Goal: Complete application form

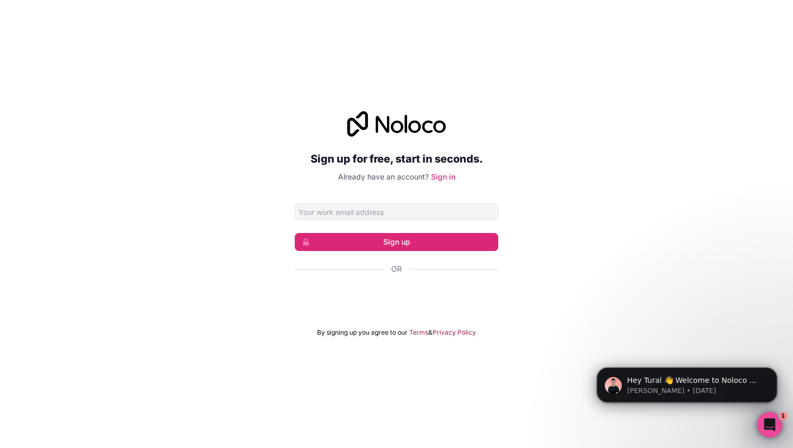
type input "s@tur.al"
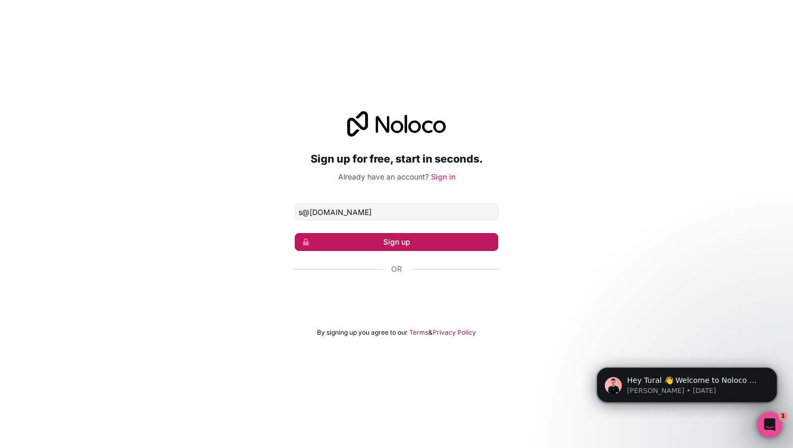
click at [379, 241] on button "Sign up" at bounding box center [396, 242] width 203 height 18
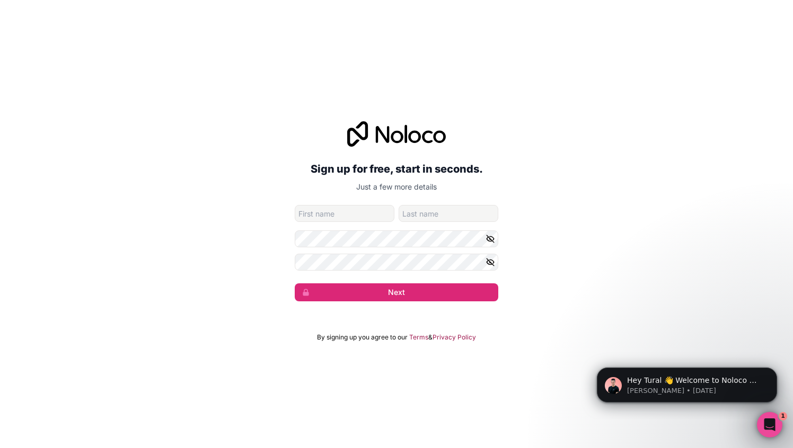
click at [372, 217] on input "given-name" at bounding box center [345, 213] width 100 height 17
type input "Tural"
click at [448, 211] on input "family-name" at bounding box center [449, 213] width 100 height 17
type input "Heydarov"
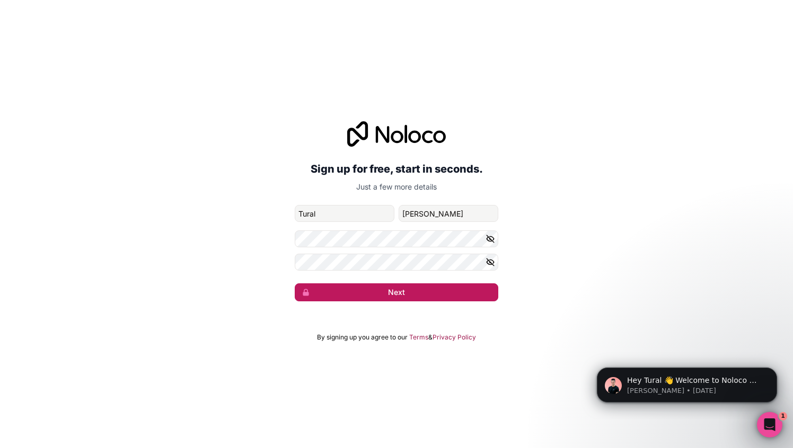
click at [332, 295] on button "Next" at bounding box center [396, 293] width 203 height 18
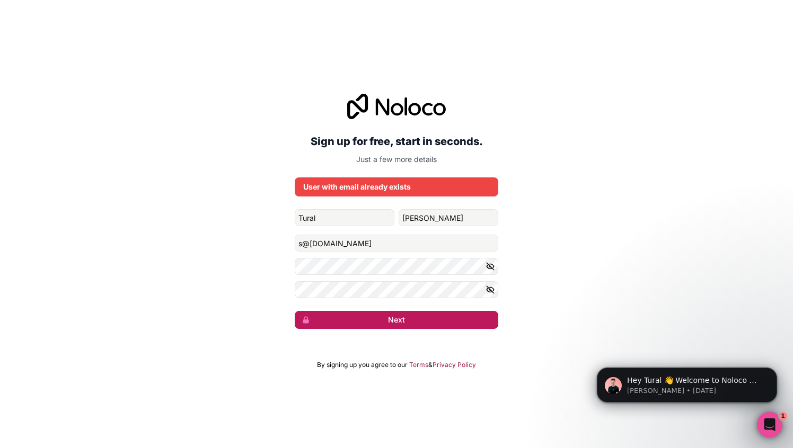
click at [380, 317] on button "Next" at bounding box center [396, 320] width 203 height 18
click at [350, 192] on div "User with email already exists" at bounding box center [396, 187] width 203 height 19
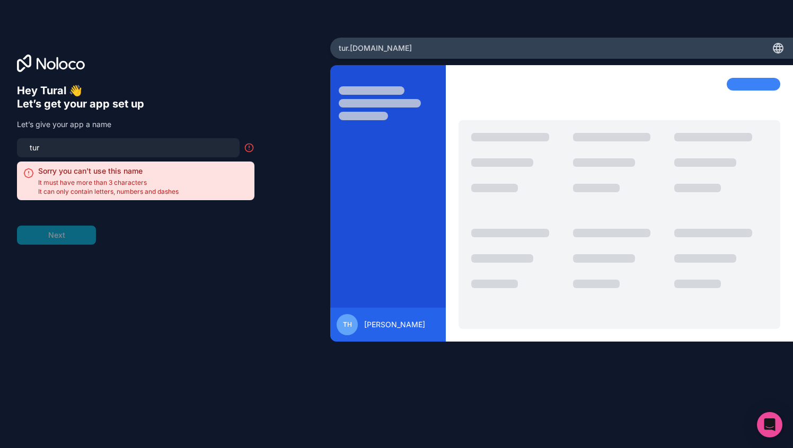
click at [229, 242] on form "tur Sorry you can't use this name It must have more than 3 characters It can on…" at bounding box center [135, 191] width 237 height 107
click at [64, 236] on form "tur Sorry you can't use this name It must have more than 3 characters It can on…" at bounding box center [135, 191] width 237 height 107
click at [54, 151] on input "tur" at bounding box center [128, 147] width 210 height 15
type input "t"
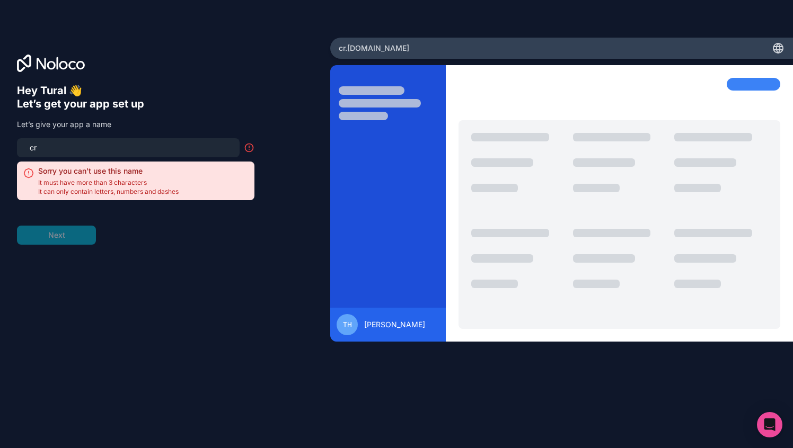
type input "c"
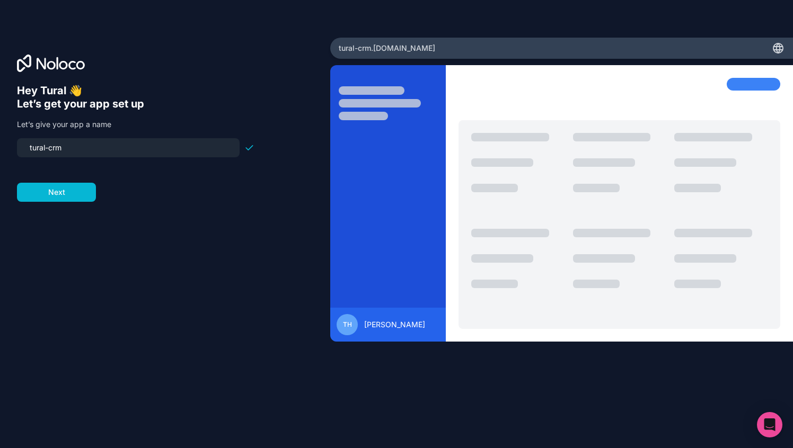
click at [47, 149] on input "tural-crm" at bounding box center [128, 147] width 210 height 15
drag, startPoint x: 48, startPoint y: 149, endPoint x: 33, endPoint y: 147, distance: 14.9
click at [33, 147] on input "t-crm" at bounding box center [128, 147] width 210 height 15
type input "t"
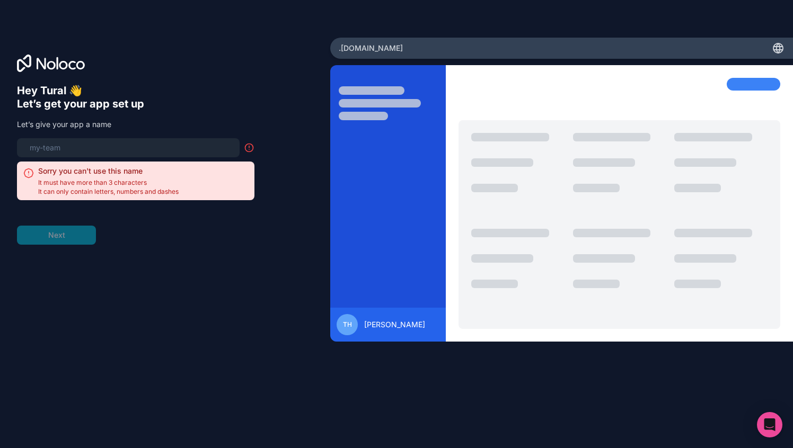
type input "t"
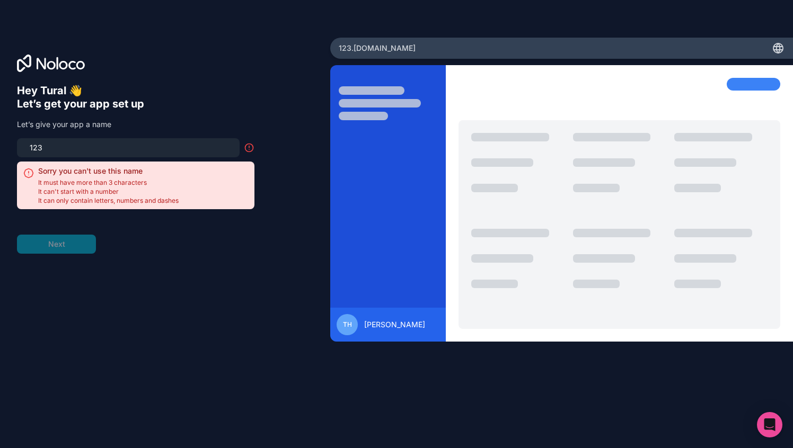
click at [206, 117] on div "Hey Tural 👋 Let’s get your app set up Let’s give your app a name 123 Sorry you …" at bounding box center [135, 169] width 237 height 170
click at [76, 153] on input "123" at bounding box center [128, 147] width 210 height 15
type input "1"
click at [176, 118] on div "Hey Tural 👋 Let’s get your app set up Let’s give your app a name 777 Sorry you …" at bounding box center [135, 169] width 237 height 170
click at [62, 143] on input "777" at bounding box center [128, 147] width 210 height 15
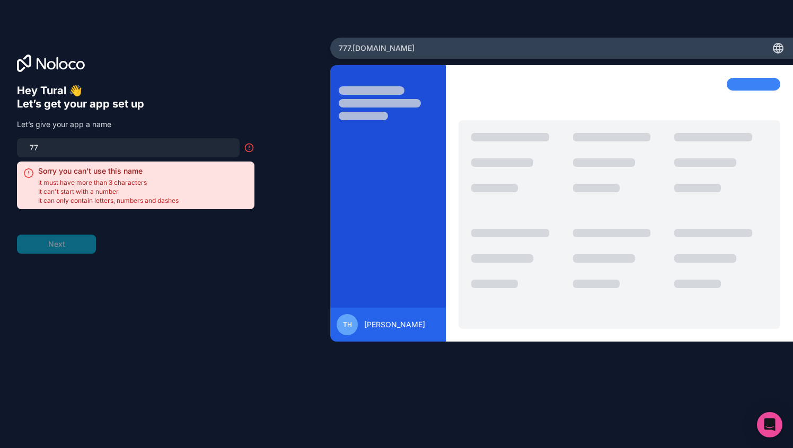
type input "7"
type input "2"
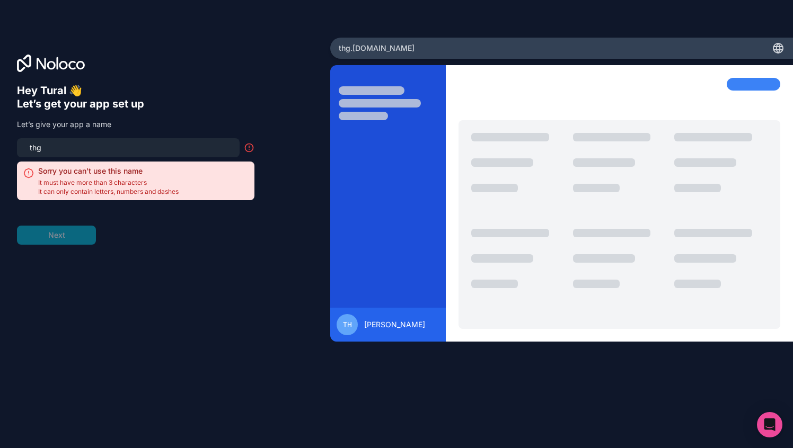
click at [103, 215] on form "thg Sorry you can't use this name It must have more than 3 characters It can on…" at bounding box center [135, 191] width 237 height 107
click at [55, 152] on input "thg" at bounding box center [128, 147] width 210 height 15
type input "t"
type input "h"
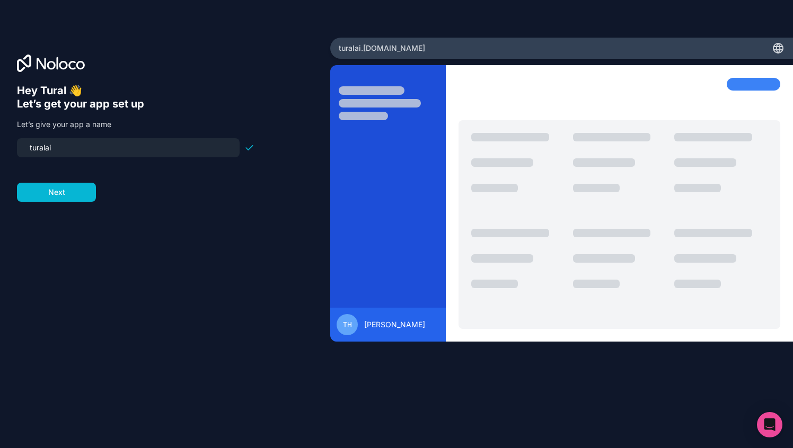
click at [45, 148] on input "turalai" at bounding box center [128, 147] width 210 height 15
type input "tural-ai"
click at [63, 196] on button "Next" at bounding box center [56, 192] width 79 height 19
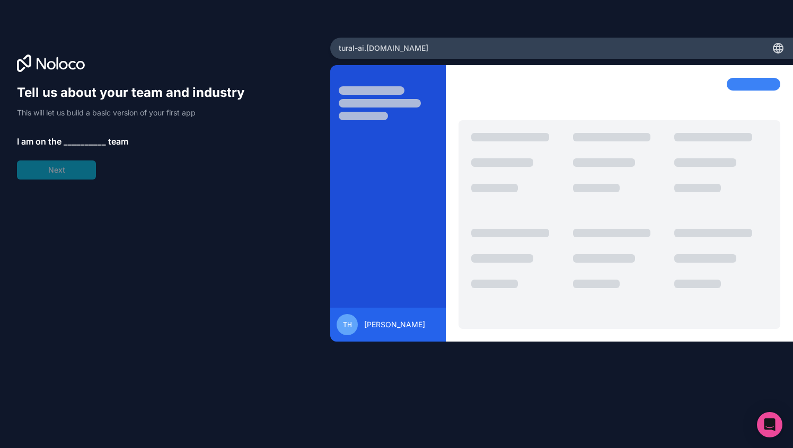
click at [78, 139] on span "__________" at bounding box center [85, 141] width 42 height 13
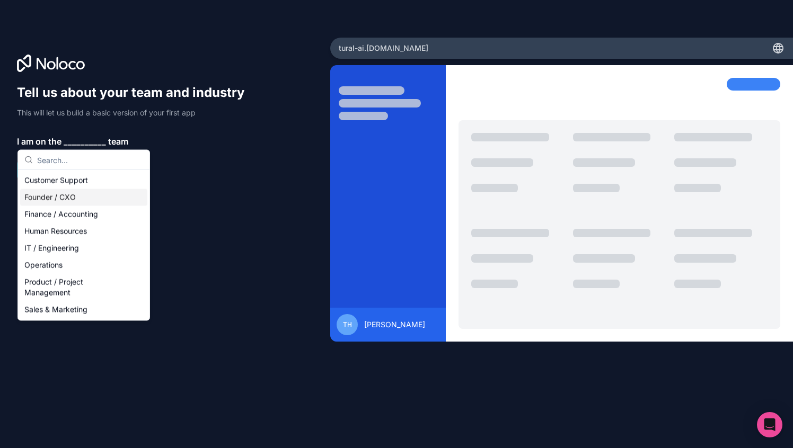
click at [39, 197] on div "Founder / CXO" at bounding box center [83, 197] width 127 height 17
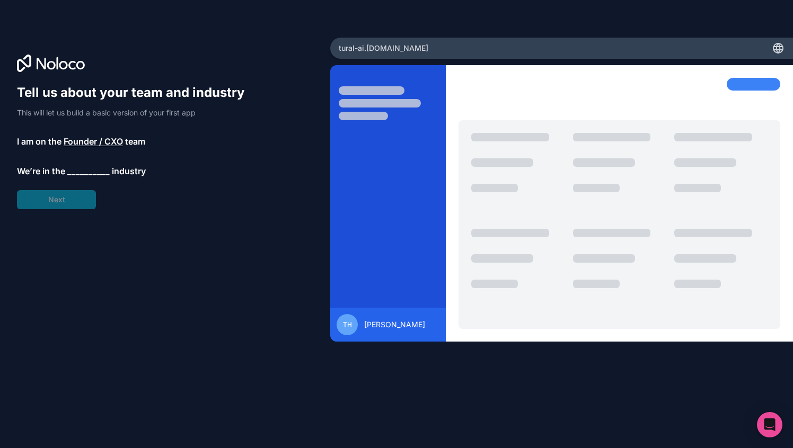
click at [100, 170] on span "__________" at bounding box center [88, 171] width 42 height 13
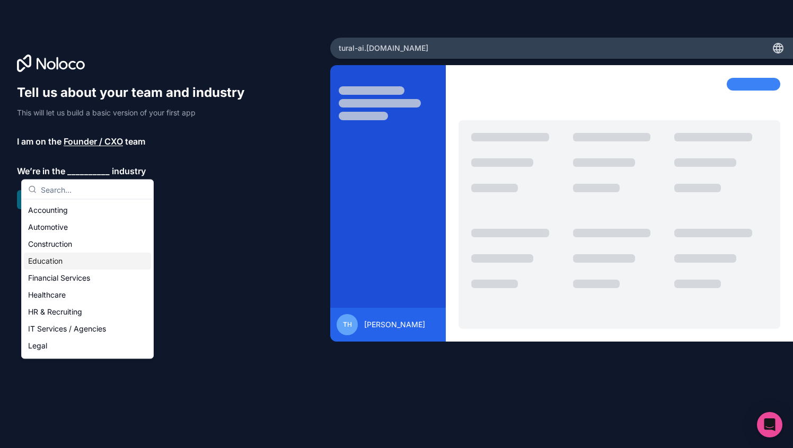
click at [49, 256] on div "Education" at bounding box center [87, 261] width 127 height 17
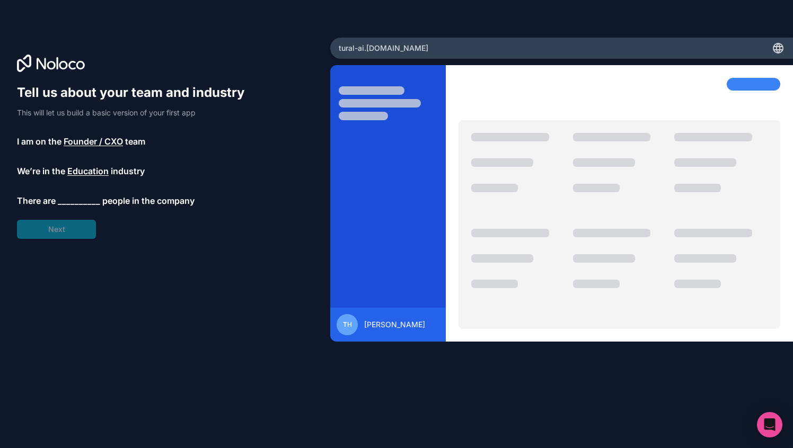
click at [73, 200] on span "__________" at bounding box center [79, 200] width 42 height 13
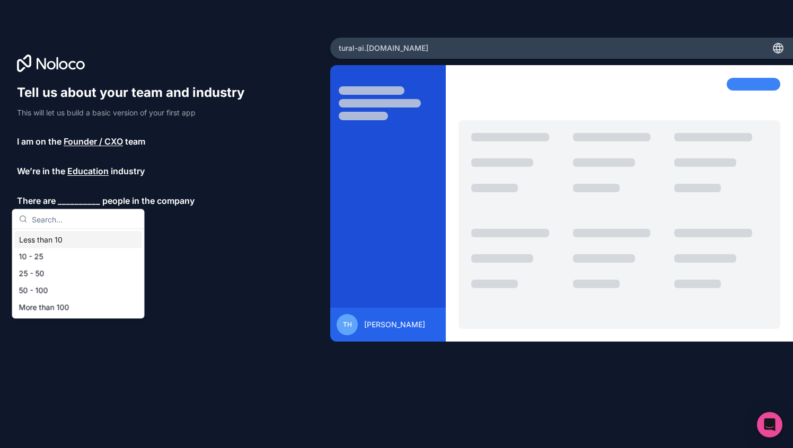
click at [59, 239] on div "Less than 10" at bounding box center [78, 240] width 127 height 17
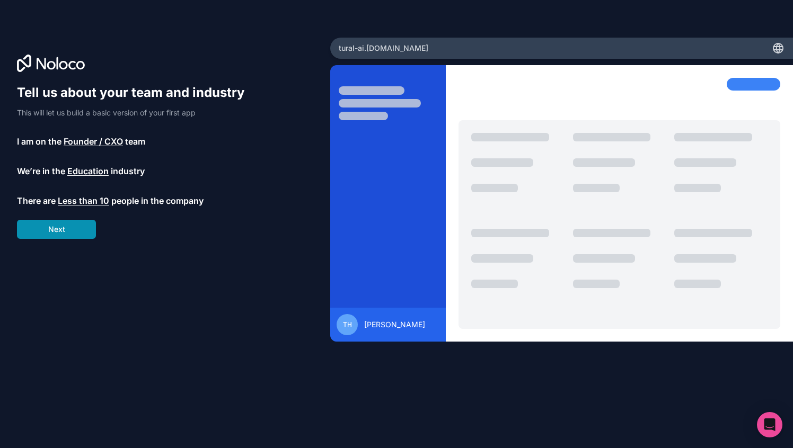
click at [59, 233] on button "Next" at bounding box center [56, 229] width 79 height 19
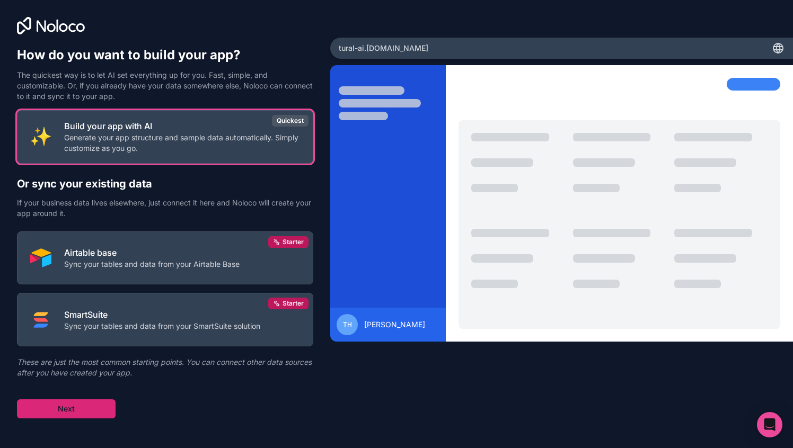
click at [86, 407] on button "Next" at bounding box center [66, 409] width 99 height 19
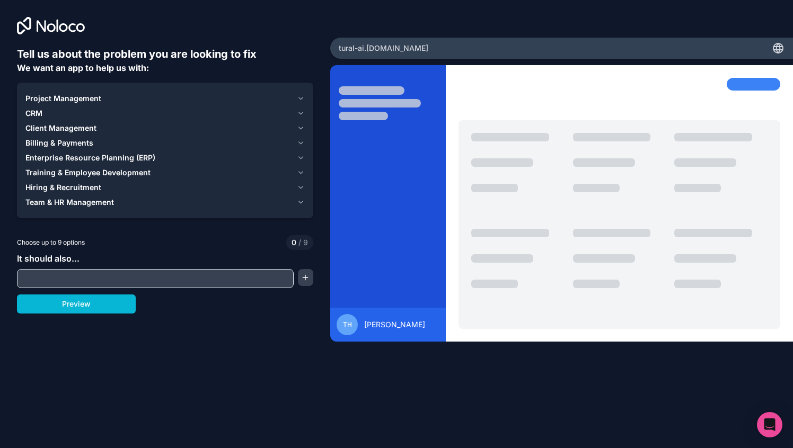
click at [43, 273] on input "text" at bounding box center [155, 278] width 271 height 15
click at [38, 112] on span "CRM" at bounding box center [33, 113] width 17 height 11
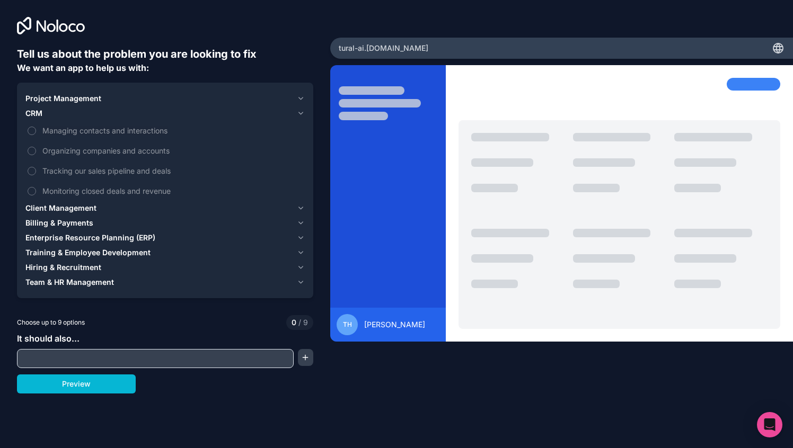
click at [37, 111] on span "CRM" at bounding box center [33, 113] width 17 height 11
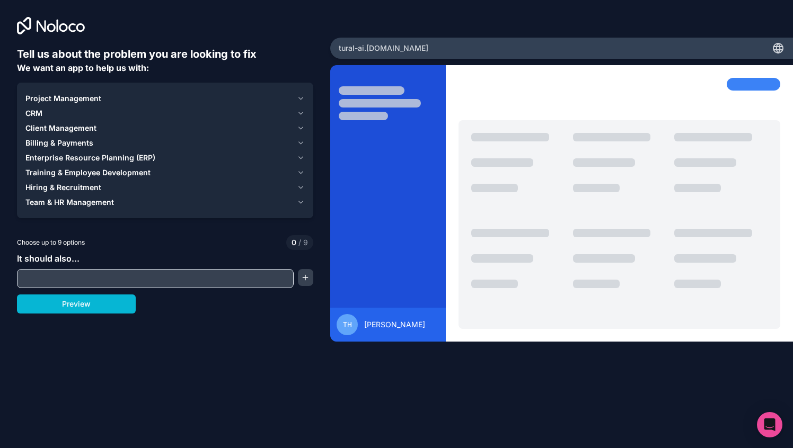
click at [59, 277] on input "text" at bounding box center [155, 278] width 271 height 15
click at [45, 308] on button "Preview" at bounding box center [76, 304] width 119 height 19
click at [36, 110] on span "CRM" at bounding box center [33, 113] width 17 height 11
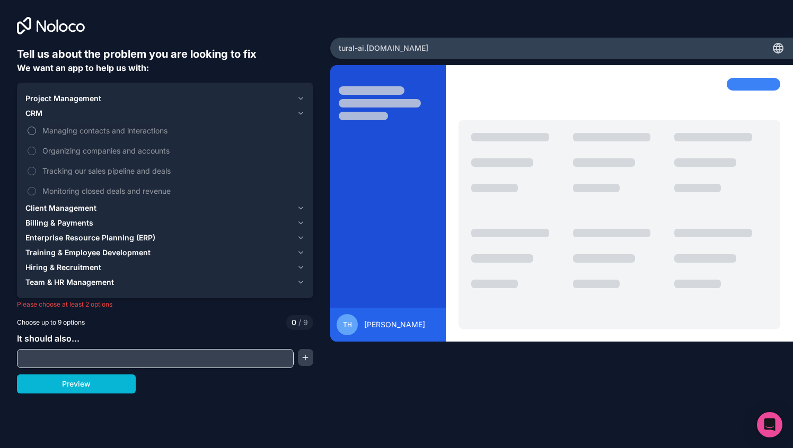
click at [36, 132] on label "Managing contacts and interactions" at bounding box center [164, 131] width 279 height 20
click at [36, 132] on button "Managing contacts and interactions" at bounding box center [32, 131] width 8 height 8
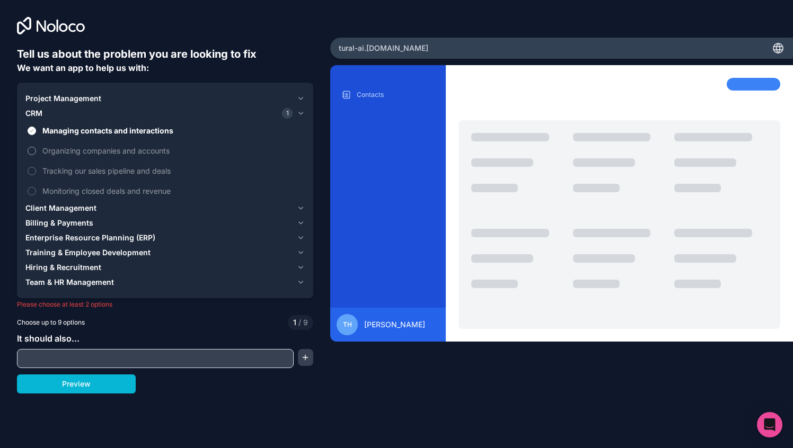
click at [42, 145] on label "Organizing companies and accounts" at bounding box center [164, 151] width 279 height 20
click at [36, 147] on button "Organizing companies and accounts" at bounding box center [32, 151] width 8 height 8
click at [48, 167] on span "Tracking our sales pipeline and deals" at bounding box center [172, 170] width 260 height 11
click at [36, 167] on button "Tracking our sales pipeline and deals" at bounding box center [32, 171] width 8 height 8
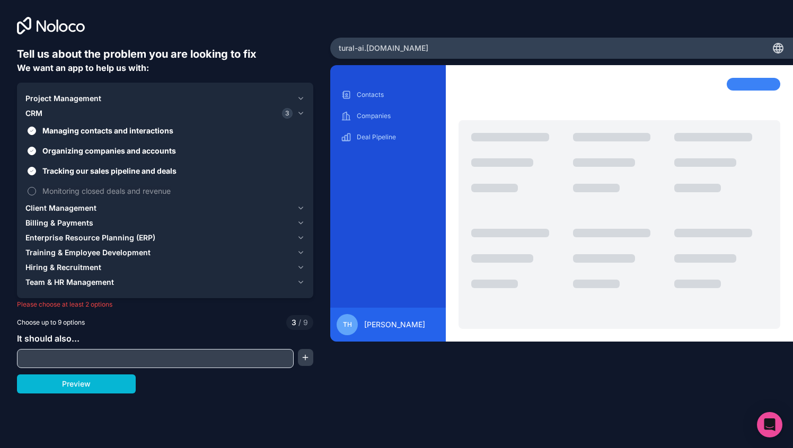
click at [52, 195] on span "Monitoring closed deals and revenue" at bounding box center [172, 190] width 260 height 11
click at [36, 195] on button "Monitoring closed deals and revenue" at bounding box center [32, 191] width 8 height 8
click at [58, 101] on span "Project Management" at bounding box center [63, 98] width 76 height 11
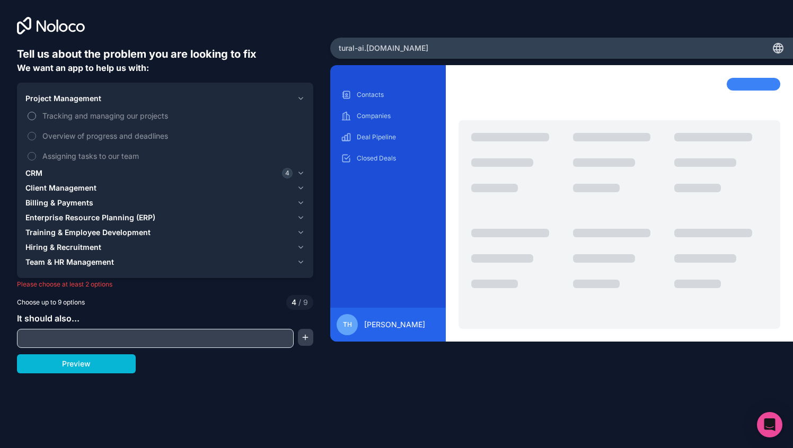
click at [58, 117] on span "Tracking and managing our projects" at bounding box center [172, 115] width 260 height 11
click at [36, 117] on button "Tracking and managing our projects" at bounding box center [32, 116] width 8 height 8
click at [58, 131] on span "Overview of progress and deadlines" at bounding box center [172, 135] width 260 height 11
click at [36, 132] on button "Overview of progress and deadlines" at bounding box center [32, 136] width 8 height 8
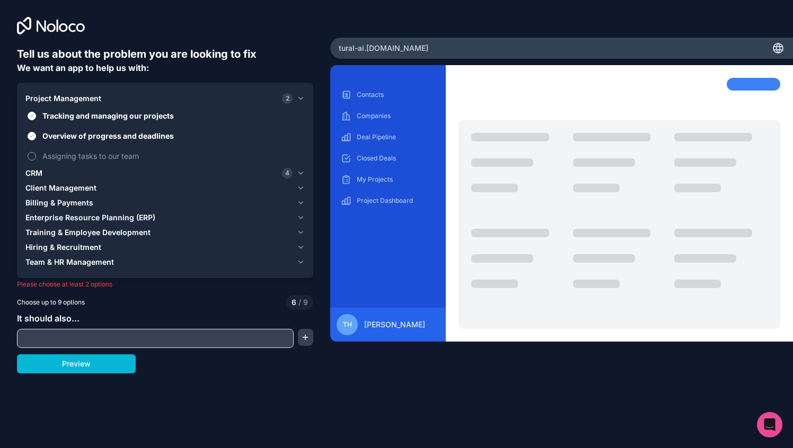
click at [58, 150] on span "Assigning tasks to our team" at bounding box center [172, 155] width 260 height 11
click at [36, 152] on button "Assigning tasks to our team" at bounding box center [32, 156] width 8 height 8
click at [47, 201] on span "Billing & Payments" at bounding box center [59, 203] width 68 height 11
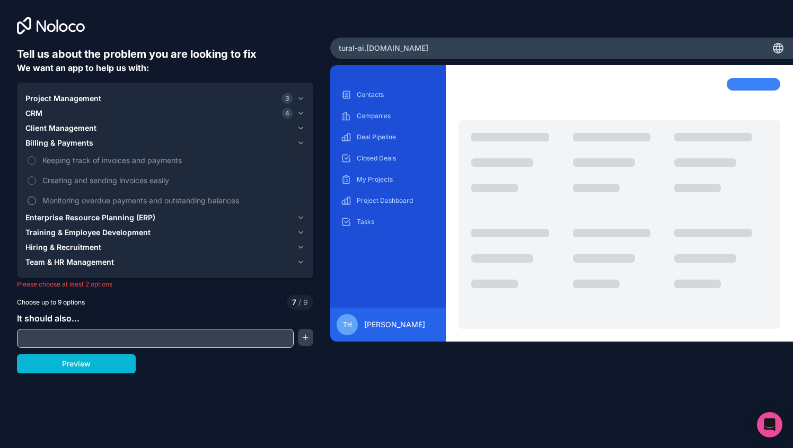
click at [49, 199] on span "Monitoring overdue payments and outstanding balances" at bounding box center [172, 200] width 260 height 11
click at [36, 199] on button "Monitoring overdue payments and outstanding balances" at bounding box center [32, 201] width 8 height 8
click at [50, 180] on span "Creating and sending invoices easily" at bounding box center [172, 180] width 260 height 11
click at [36, 180] on button "Creating and sending invoices easily" at bounding box center [32, 180] width 8 height 8
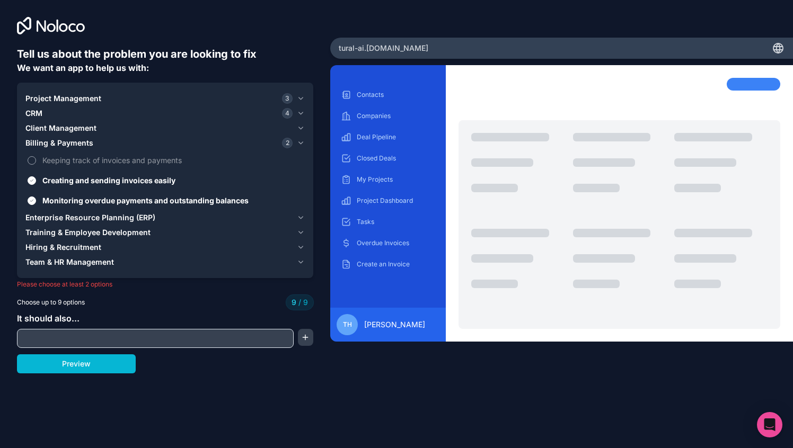
click at [50, 161] on span "Keeping track of invoices and payments" at bounding box center [172, 160] width 260 height 11
click at [60, 160] on span "Keeping track of invoices and payments" at bounding box center [172, 160] width 260 height 11
click at [60, 197] on span "Monitoring overdue payments and outstanding balances" at bounding box center [172, 200] width 260 height 11
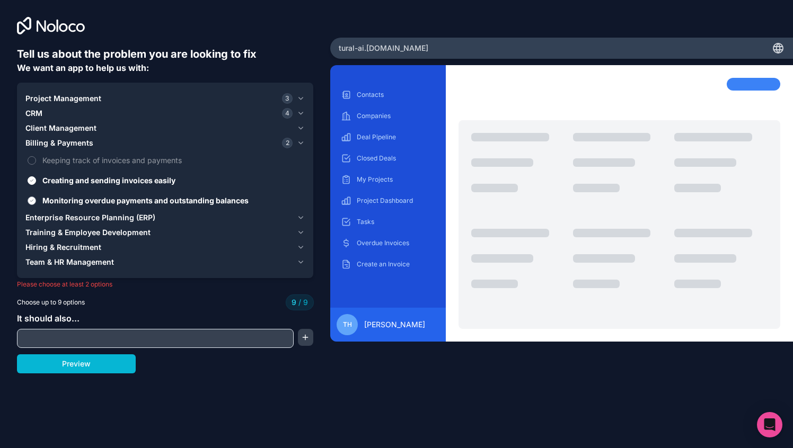
click at [36, 197] on button "Monitoring overdue payments and outstanding balances" at bounding box center [32, 201] width 8 height 8
click at [60, 181] on span "Creating and sending invoices easily" at bounding box center [172, 180] width 260 height 11
click at [36, 181] on button "Creating and sending invoices easily" at bounding box center [32, 180] width 8 height 8
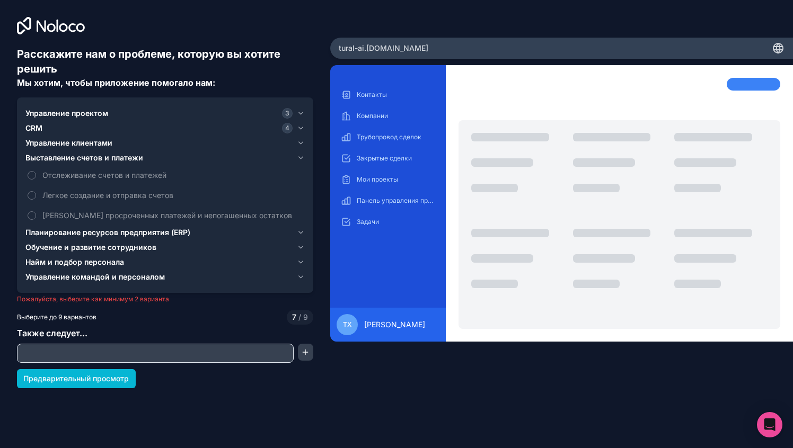
click at [41, 114] on font "Управление проектом" at bounding box center [66, 113] width 83 height 9
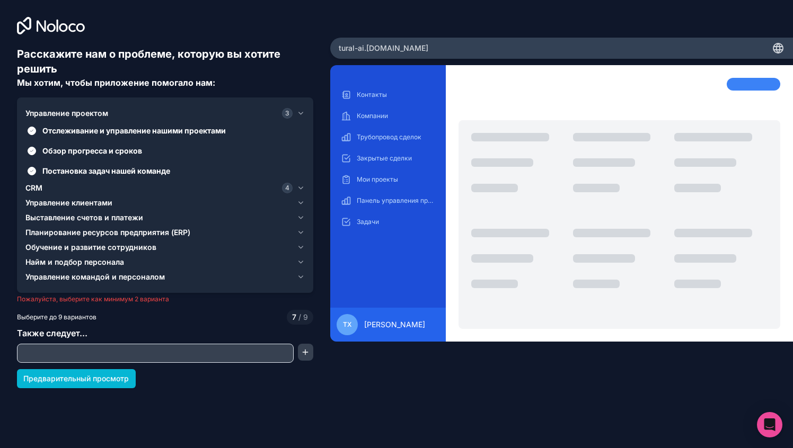
click at [51, 185] on div "CRM 4" at bounding box center [158, 188] width 267 height 11
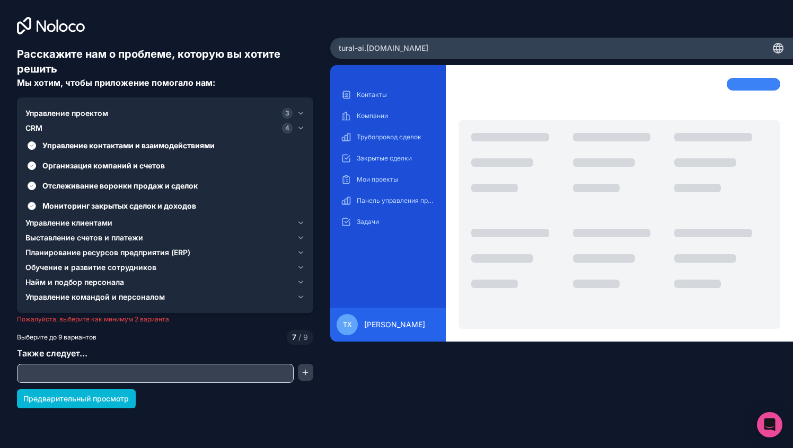
click at [106, 201] on font "Мониторинг закрытых сделок и доходов" at bounding box center [119, 205] width 154 height 9
click at [36, 202] on button "Мониторинг закрытых сделок и доходов" at bounding box center [32, 206] width 8 height 8
click at [104, 169] on font "Организация компаний и счетов" at bounding box center [103, 165] width 122 height 9
click at [36, 169] on button "Организация компаний и счетов" at bounding box center [32, 166] width 8 height 8
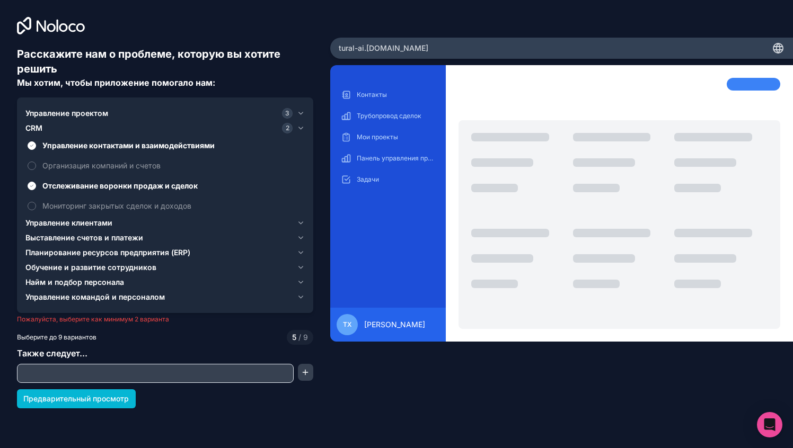
click at [78, 226] on font "Управление клиентами" at bounding box center [68, 222] width 87 height 9
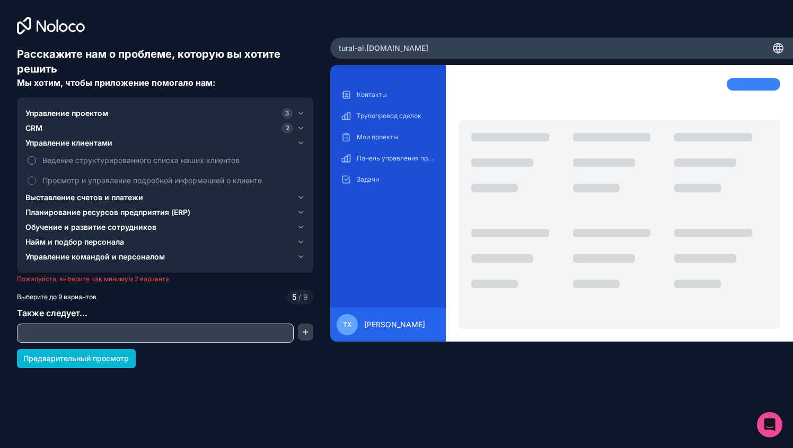
click at [149, 156] on font "Ведение структурированного списка наших клиентов" at bounding box center [140, 160] width 197 height 9
click at [36, 156] on button "Ведение структурированного списка наших клиентов" at bounding box center [32, 160] width 8 height 8
click at [122, 181] on font "Просмотр и управление подробной информацией о клиенте" at bounding box center [151, 180] width 219 height 9
click at [36, 181] on button "Просмотр и управление подробной информацией о клиенте" at bounding box center [32, 180] width 8 height 8
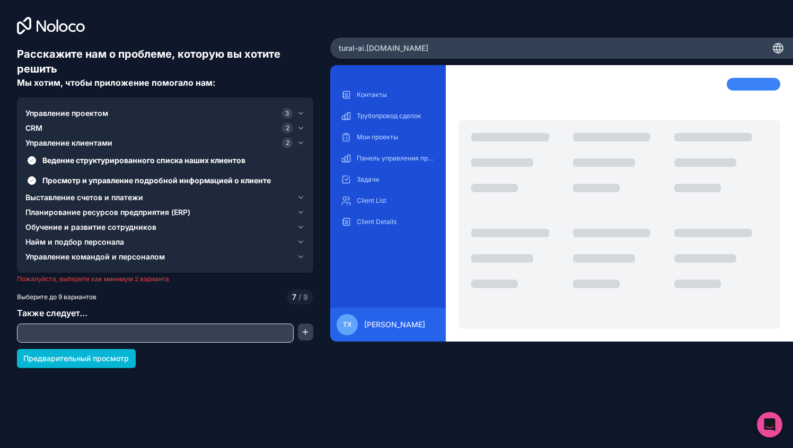
click at [110, 197] on font "Выставление счетов и платежи" at bounding box center [84, 197] width 118 height 9
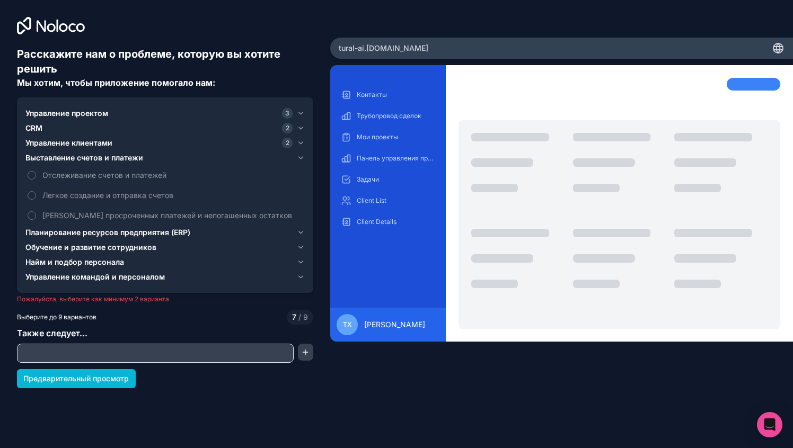
click at [101, 161] on font "Выставление счетов и платежи" at bounding box center [84, 157] width 118 height 9
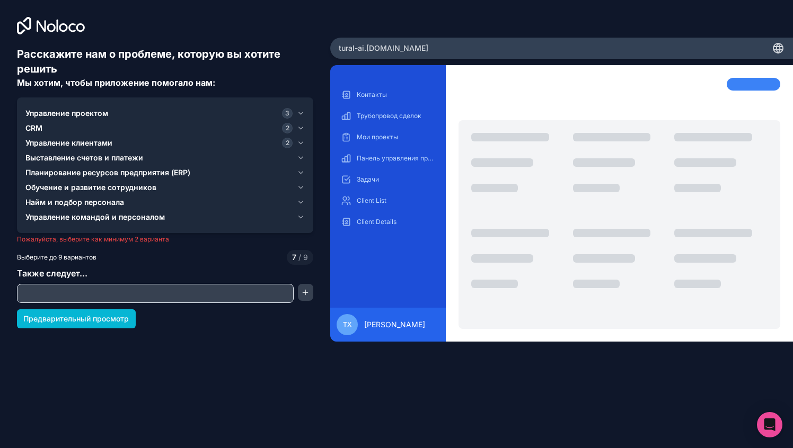
click at [100, 176] on font "Планирование ресурсов предприятия (ERP)" at bounding box center [107, 172] width 165 height 9
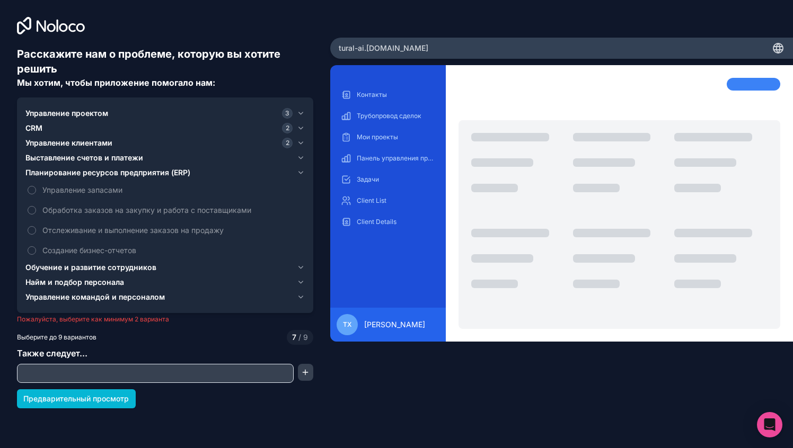
click at [98, 173] on font "Планирование ресурсов предприятия (ERP)" at bounding box center [107, 172] width 165 height 9
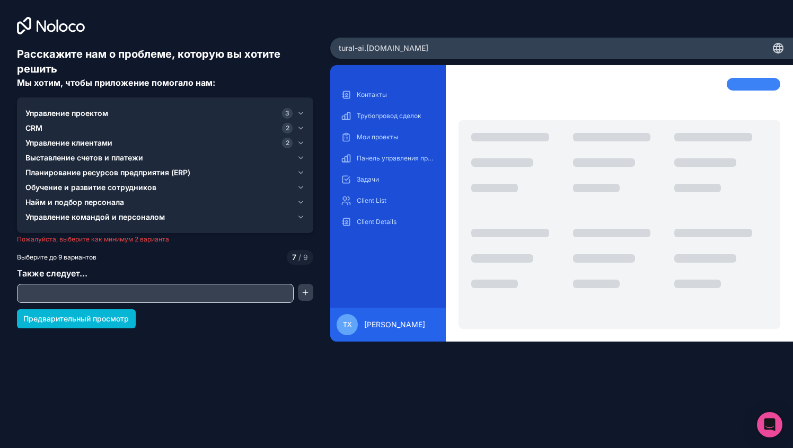
click at [98, 184] on font "Обучение и развитие сотрудников" at bounding box center [90, 187] width 131 height 9
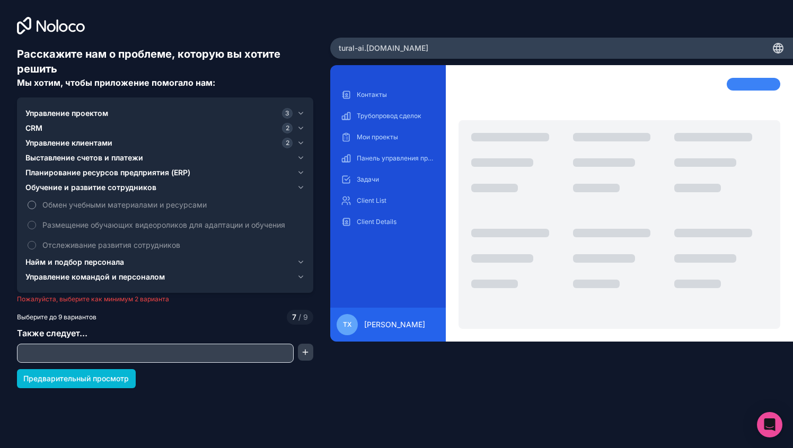
click at [98, 201] on font "Обмен учебными материалами и ресурсами" at bounding box center [124, 204] width 164 height 9
click at [36, 201] on button "Обмен учебными материалами и ресурсами" at bounding box center [32, 205] width 8 height 8
click at [87, 228] on font "Размещение обучающих видеороликов для адаптации и обучения" at bounding box center [163, 224] width 243 height 9
click at [36, 228] on button "Размещение обучающих видеороликов для адаптации и обучения" at bounding box center [32, 225] width 8 height 8
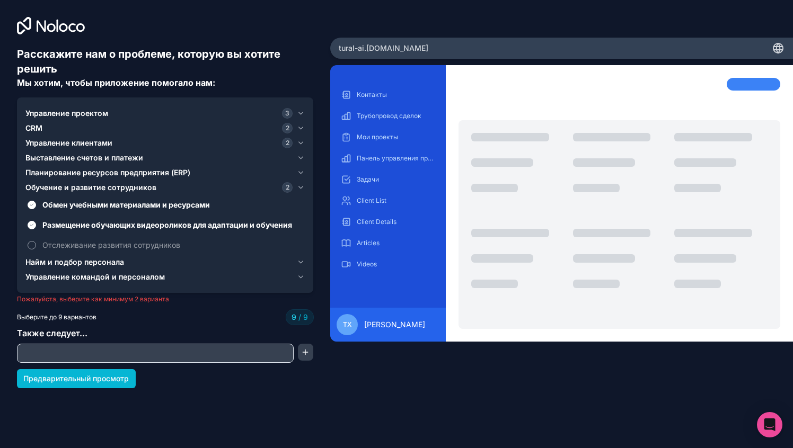
click at [83, 243] on font "Отслеживание развития сотрудников" at bounding box center [111, 245] width 138 height 9
click at [70, 263] on font "Найм и подбор персонала" at bounding box center [74, 262] width 99 height 9
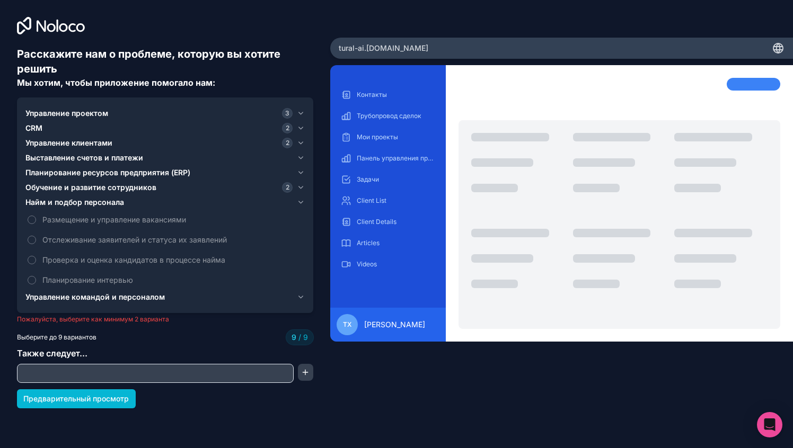
click at [56, 295] on font "Управление командой и персоналом" at bounding box center [94, 297] width 139 height 9
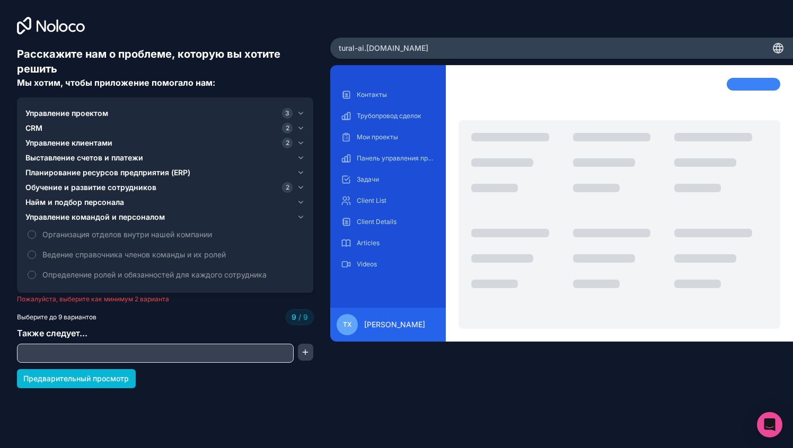
click at [56, 128] on div "CRM 2" at bounding box center [158, 128] width 267 height 11
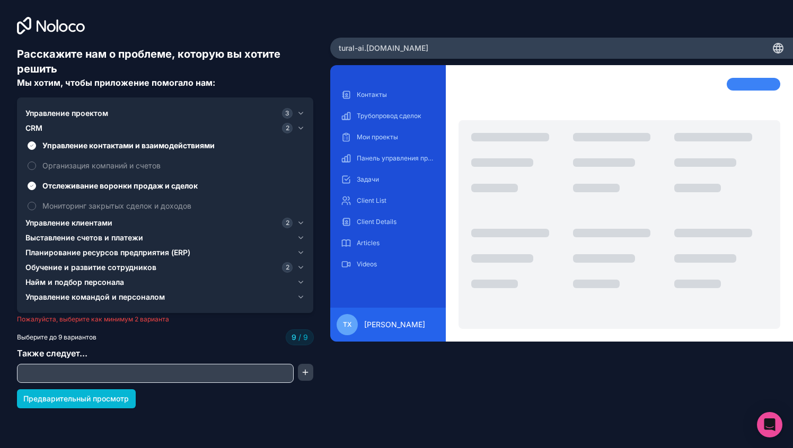
click at [57, 113] on font "Управление проектом" at bounding box center [66, 113] width 83 height 9
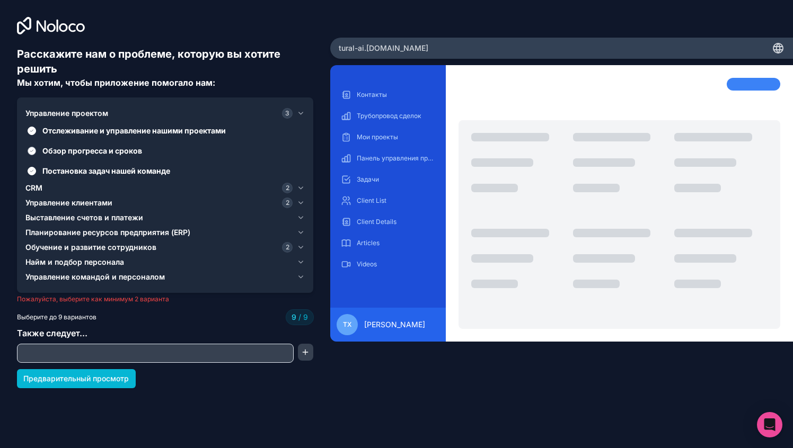
click at [62, 145] on span "Обзор прогресса и сроков" at bounding box center [172, 150] width 260 height 11
click at [36, 147] on button "Обзор прогресса и сроков" at bounding box center [32, 151] width 8 height 8
click at [106, 246] on font "Обучение и развитие сотрудников" at bounding box center [90, 247] width 131 height 9
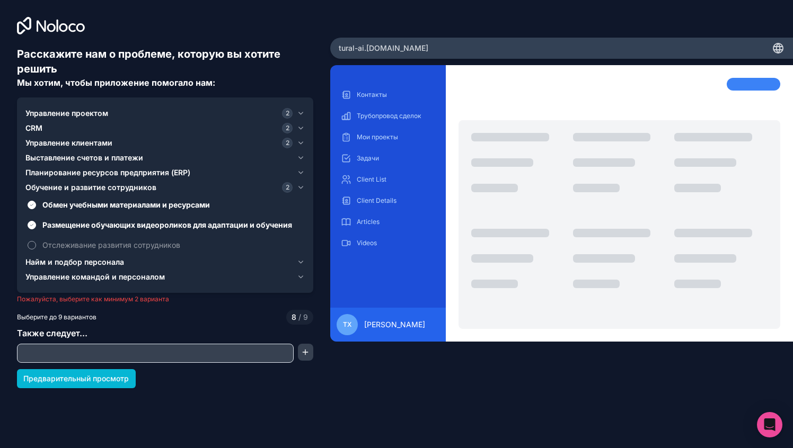
click at [111, 246] on font "Отслеживание развития сотрудников" at bounding box center [111, 245] width 138 height 9
click at [36, 246] on button "Отслеживание развития сотрудников" at bounding box center [32, 245] width 8 height 8
click at [95, 278] on font "Управление командой и персоналом" at bounding box center [94, 276] width 139 height 9
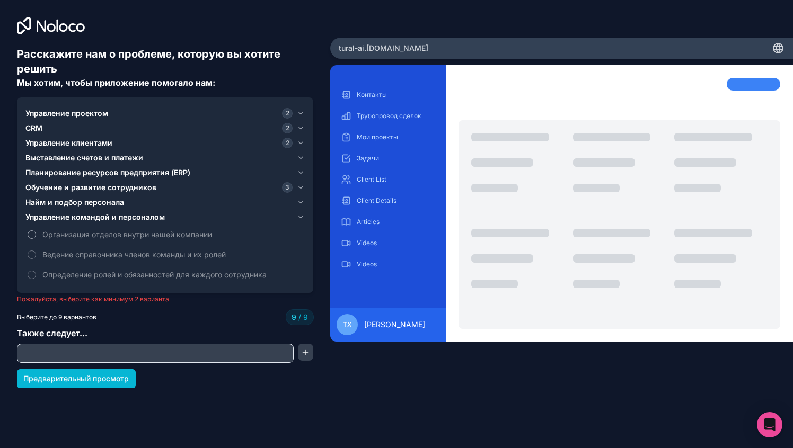
click at [98, 235] on font "Организация отделов внутри нашей компании" at bounding box center [127, 234] width 170 height 9
click at [41, 374] on font "Предварительный просмотр" at bounding box center [75, 379] width 105 height 11
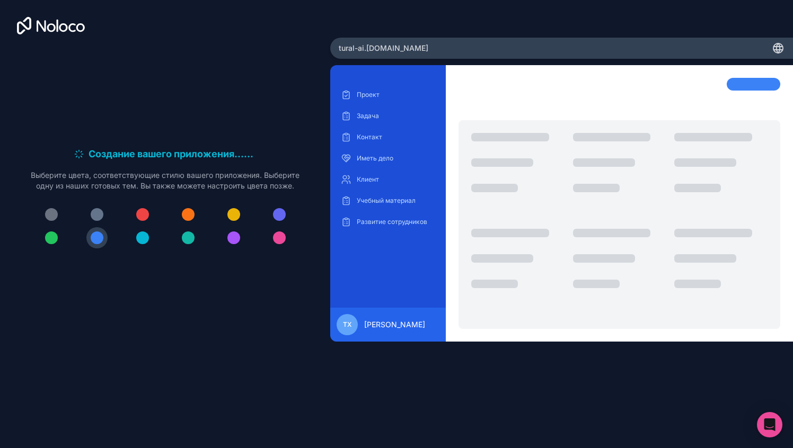
click at [49, 245] on button at bounding box center [51, 237] width 21 height 21
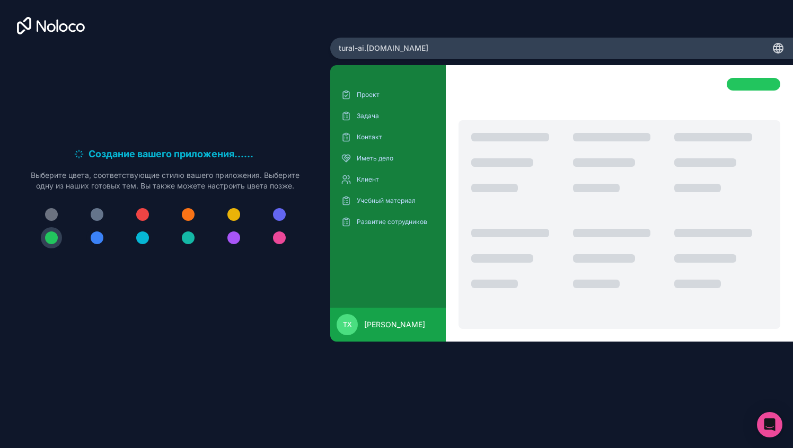
click at [96, 241] on div at bounding box center [97, 238] width 13 height 13
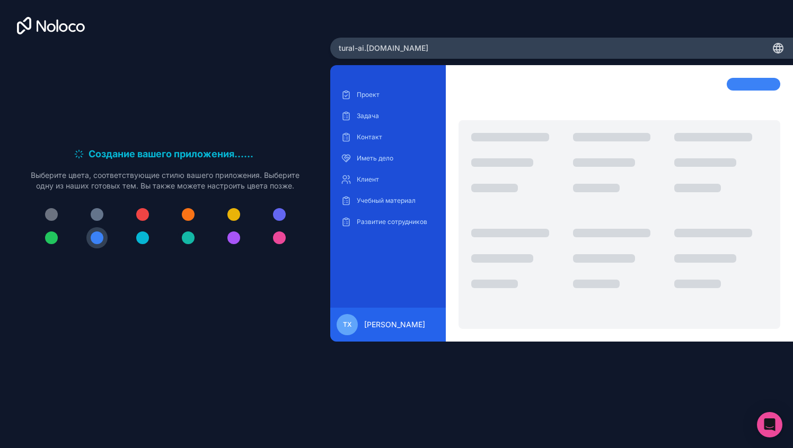
click at [190, 241] on div at bounding box center [188, 238] width 13 height 13
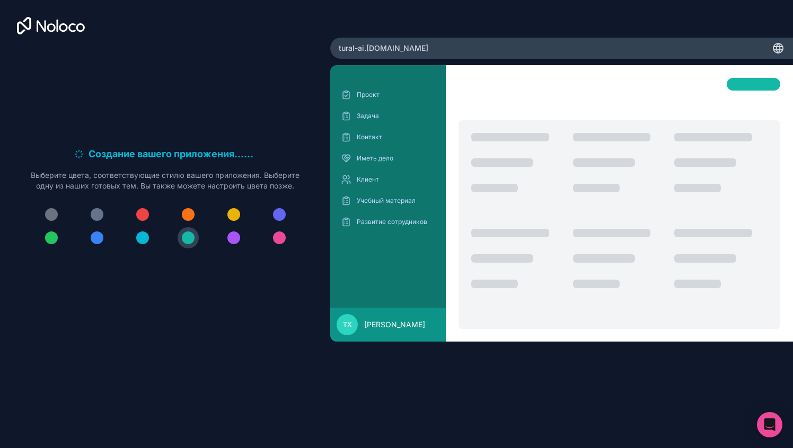
click at [100, 239] on div at bounding box center [97, 238] width 13 height 13
